Goal: Navigation & Orientation: Find specific page/section

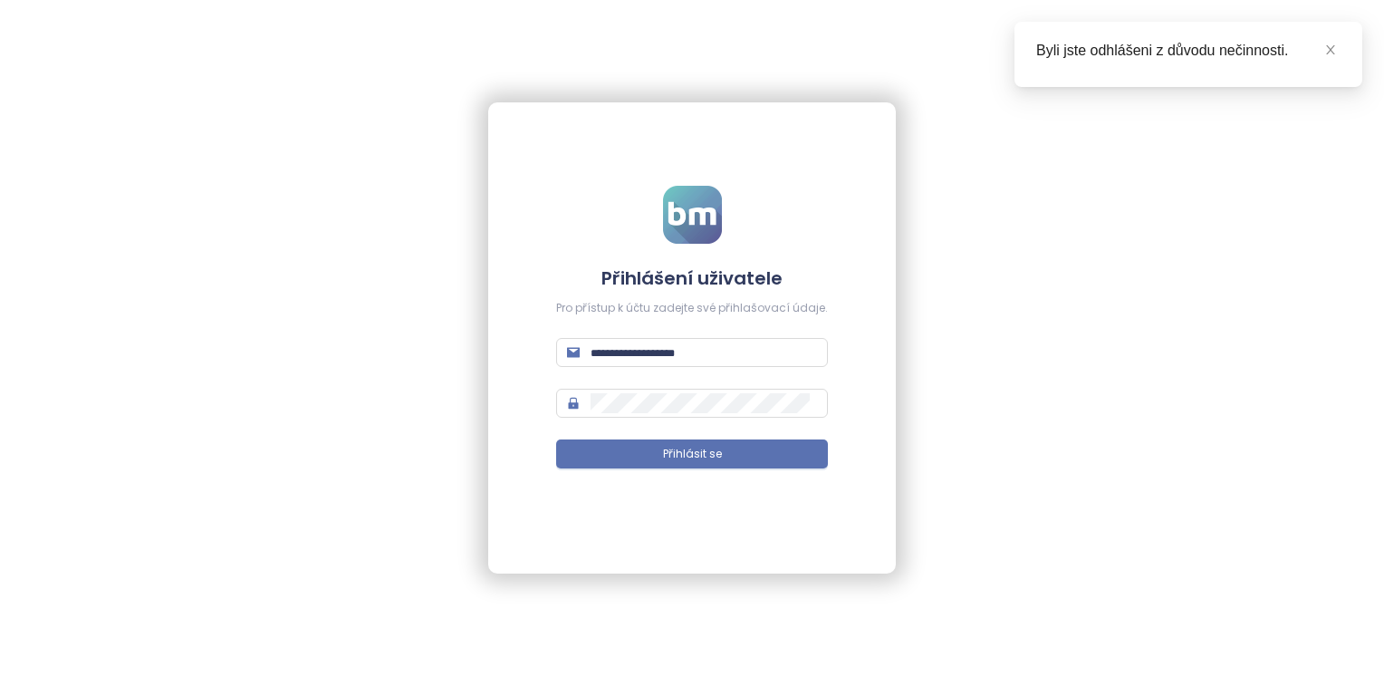
type input "**********"
click at [688, 455] on span "Přihlásit se" at bounding box center [692, 454] width 59 height 17
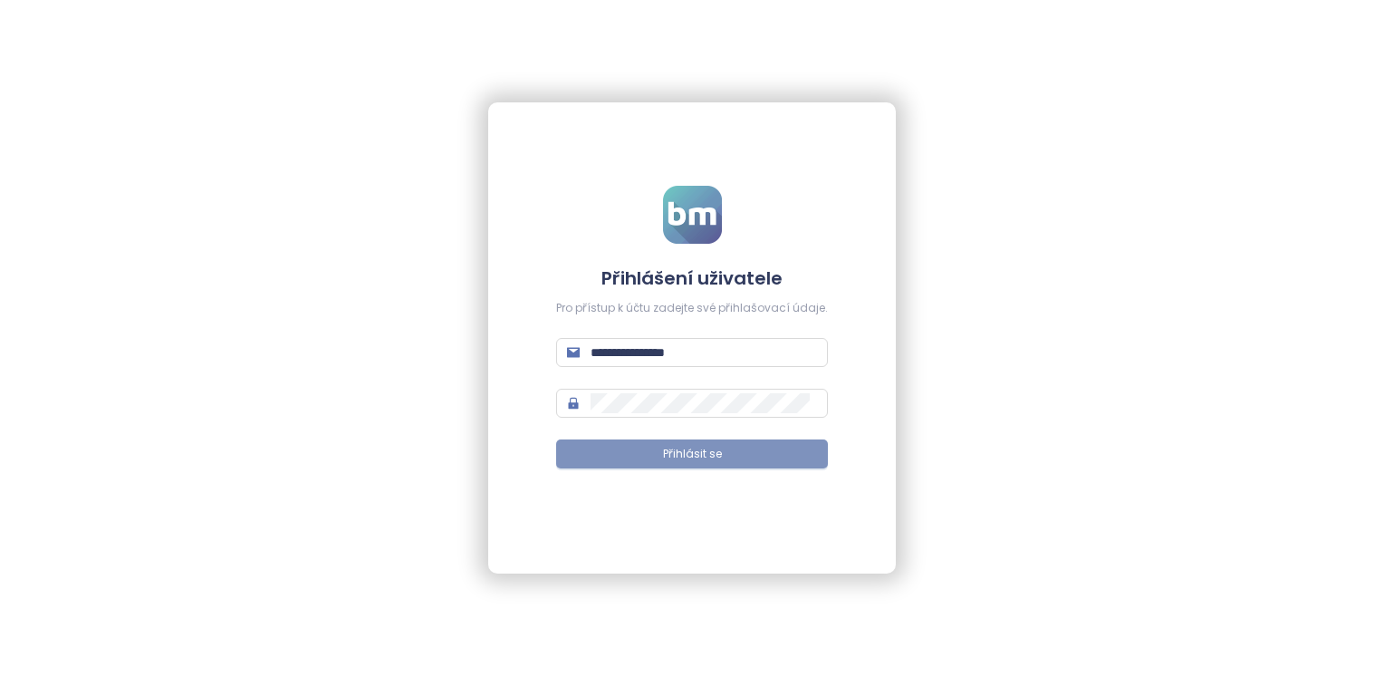
click at [623, 450] on button "Přihlásit se" at bounding box center [692, 453] width 272 height 29
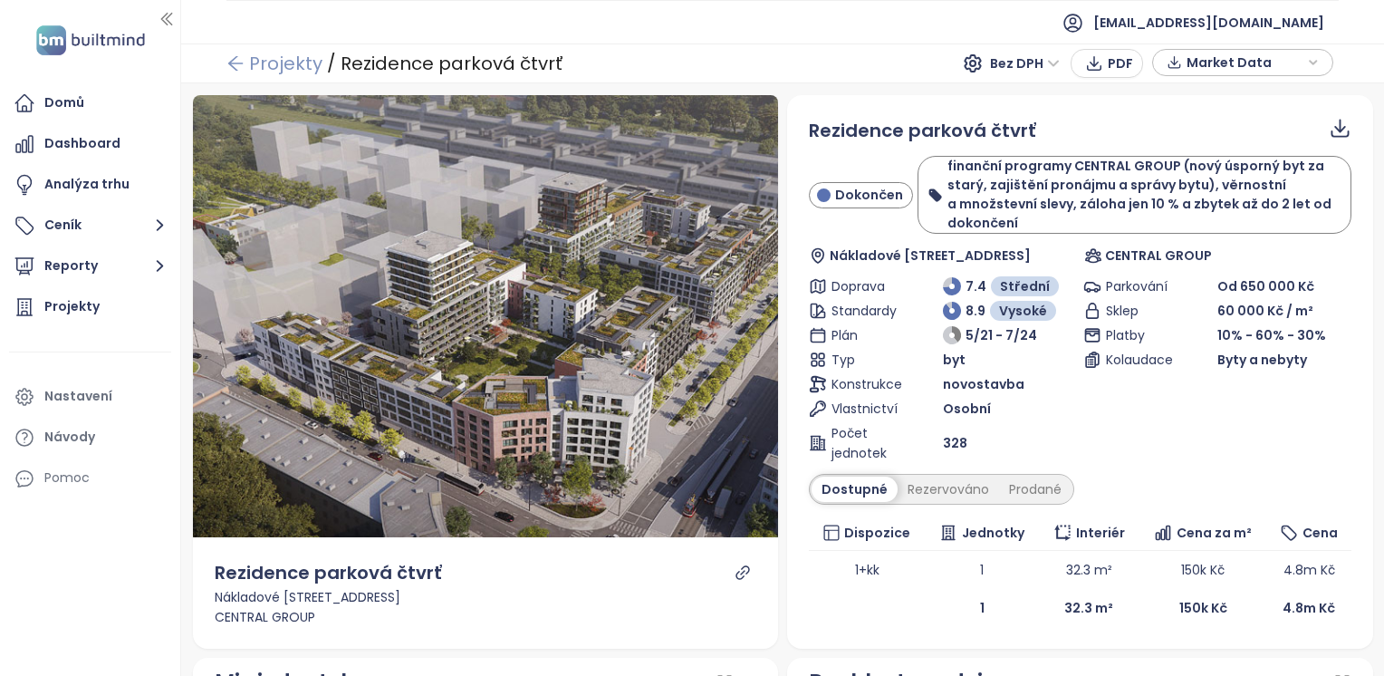
click at [256, 69] on link "Projekty" at bounding box center [274, 63] width 96 height 33
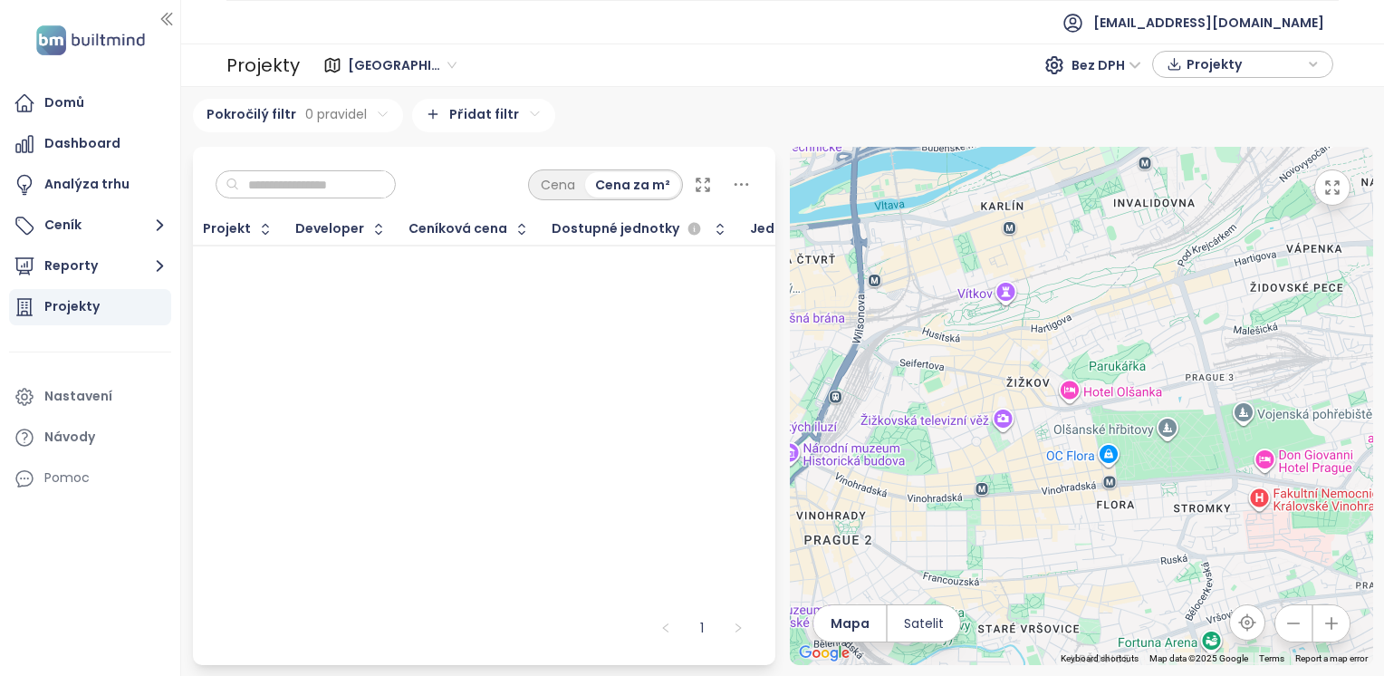
drag, startPoint x: 1256, startPoint y: 433, endPoint x: 884, endPoint y: 476, distance: 374.7
click at [884, 476] on div at bounding box center [1081, 406] width 583 height 518
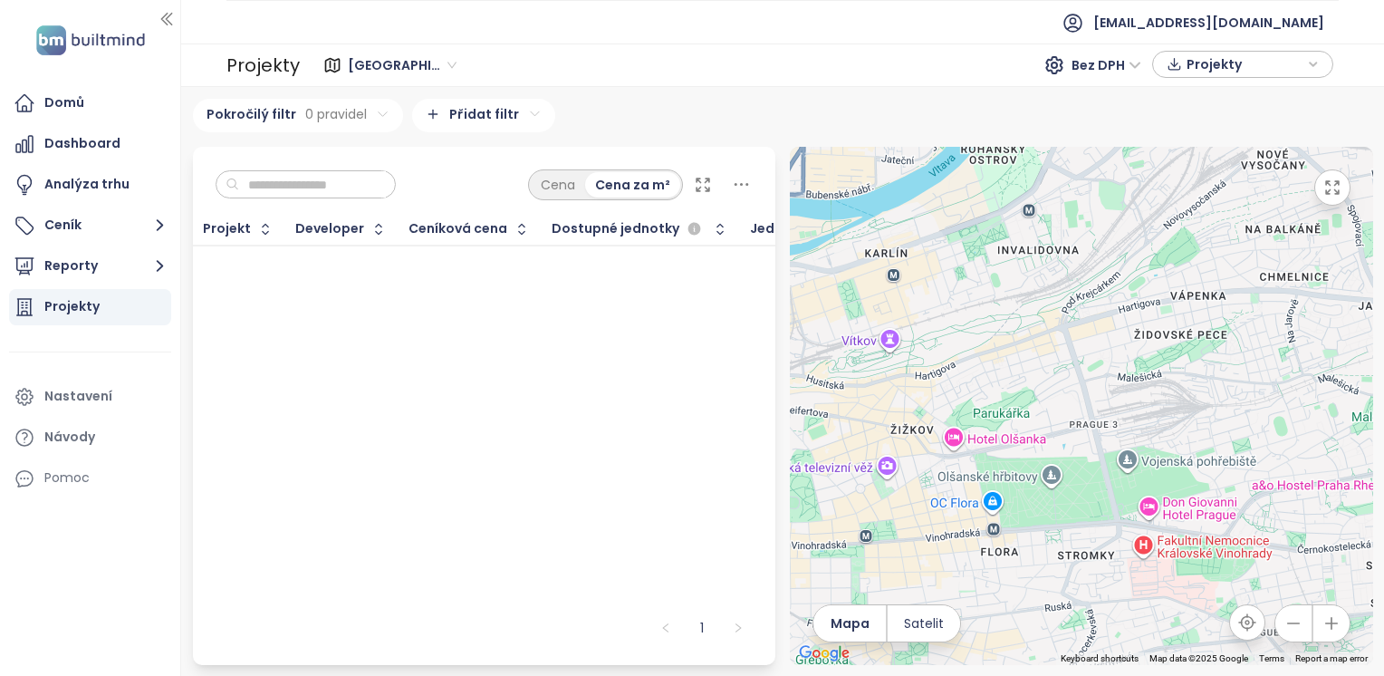
drag, startPoint x: 1094, startPoint y: 425, endPoint x: 1007, endPoint y: 469, distance: 97.6
click at [985, 477] on div at bounding box center [1081, 406] width 583 height 518
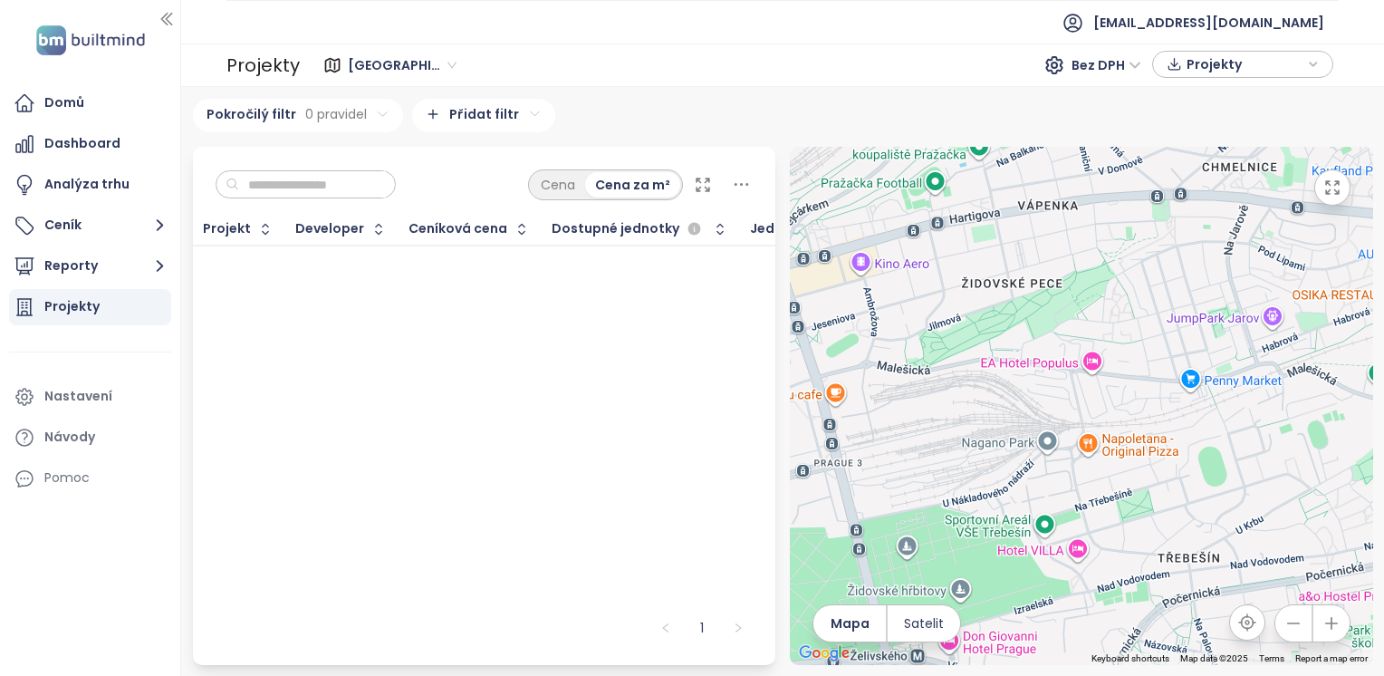
click at [83, 309] on div "Projekty" at bounding box center [71, 306] width 55 height 23
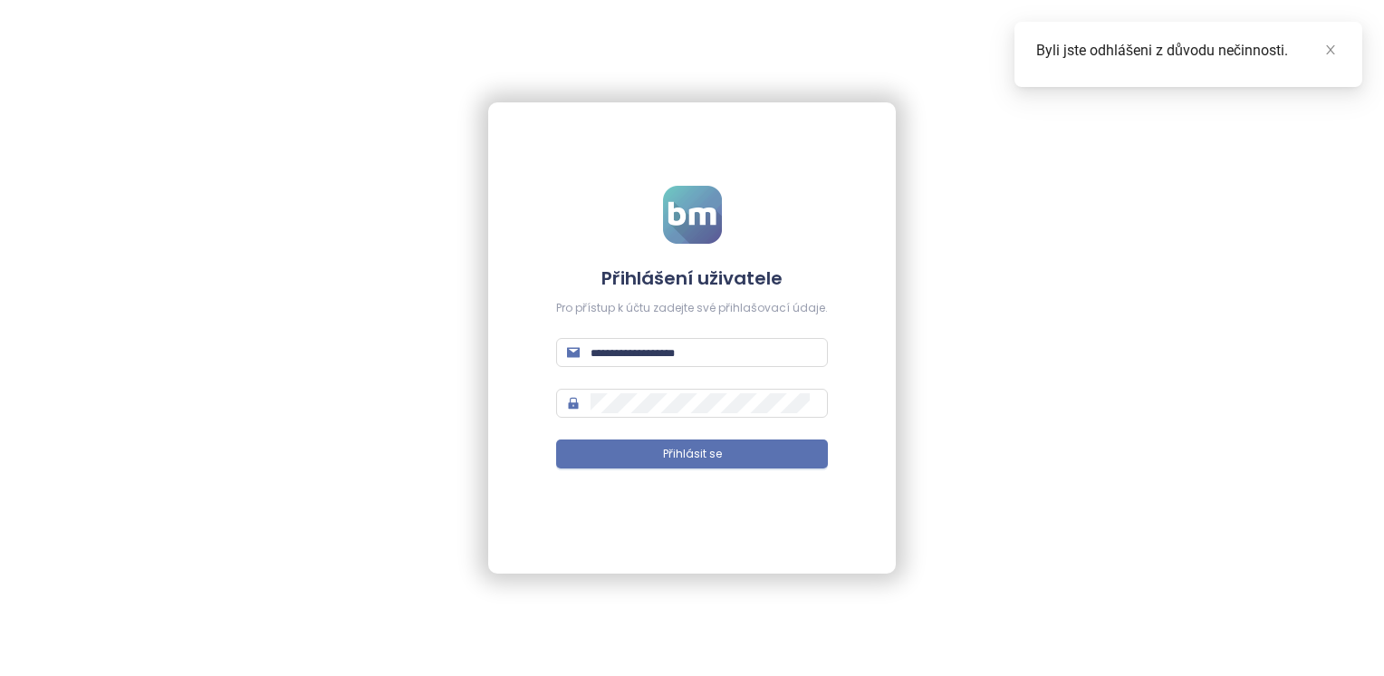
type input "**********"
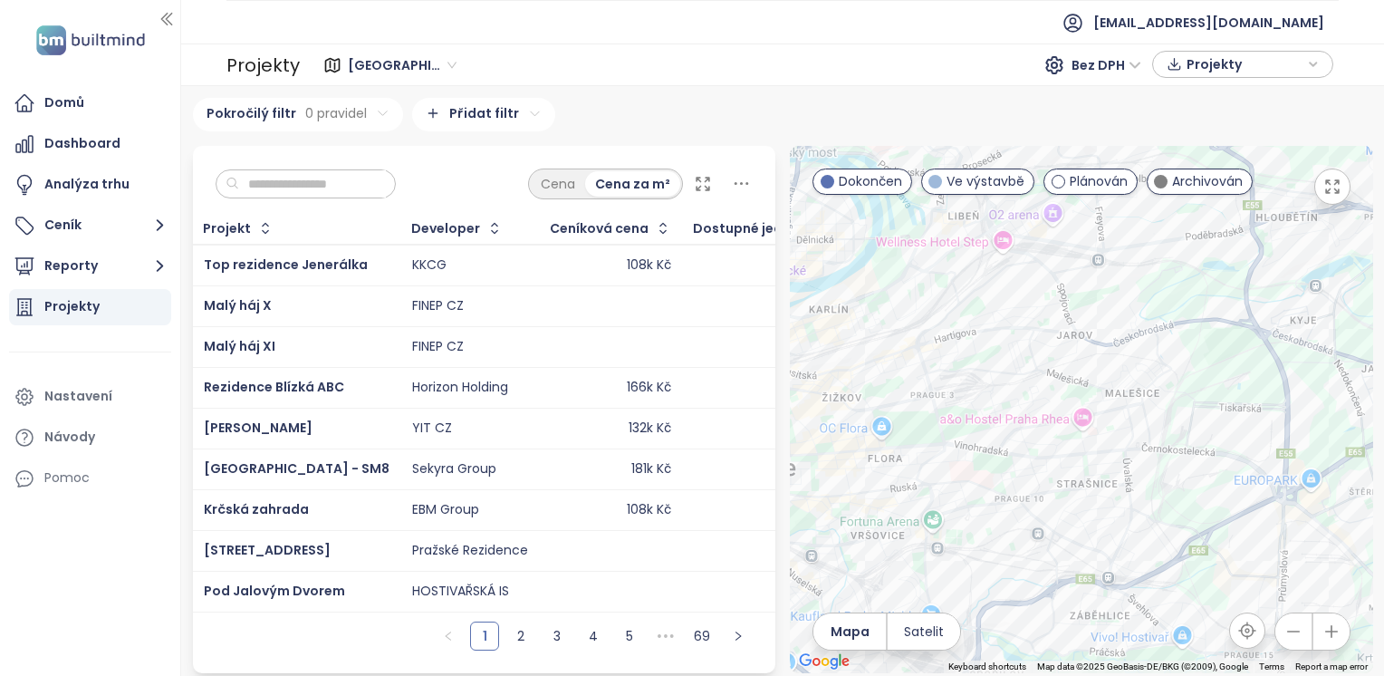
drag, startPoint x: 1040, startPoint y: 374, endPoint x: 1101, endPoint y: 420, distance: 76.3
click at [1101, 420] on div at bounding box center [1081, 409] width 583 height 527
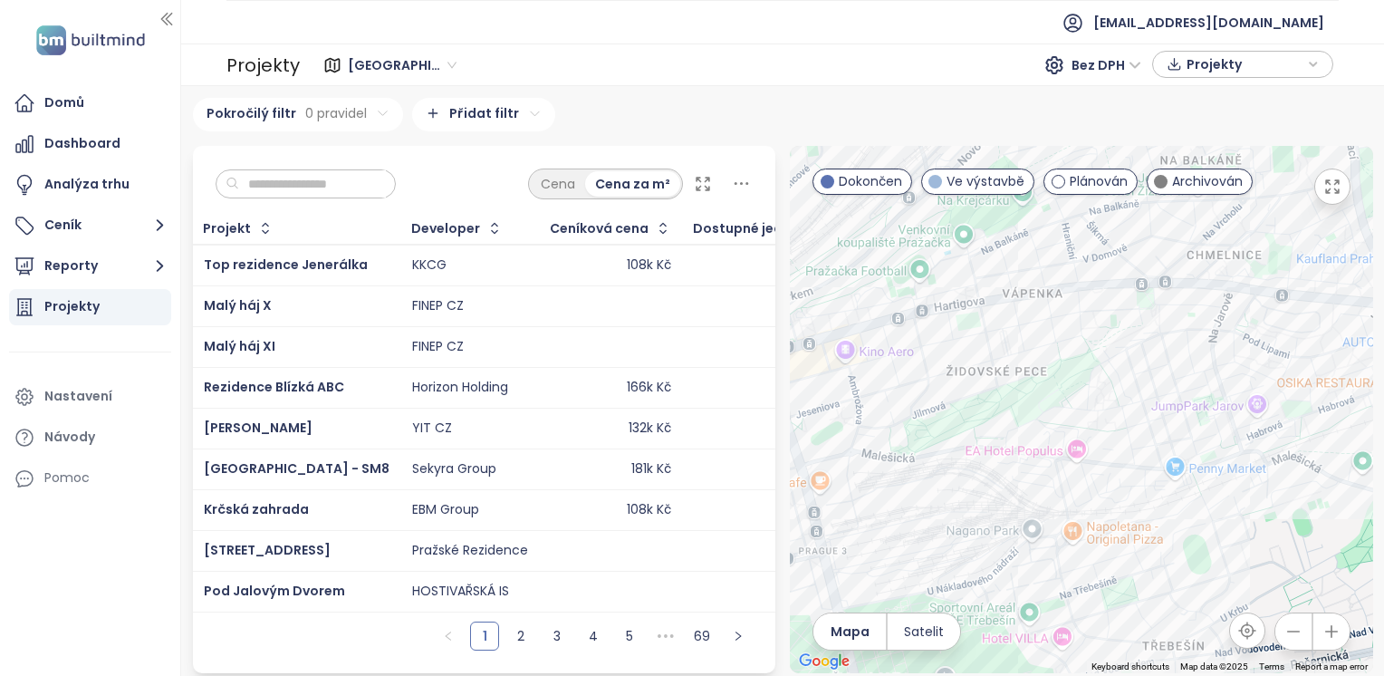
drag, startPoint x: 967, startPoint y: 461, endPoint x: 982, endPoint y: 461, distance: 14.5
click at [982, 461] on div at bounding box center [1081, 409] width 583 height 527
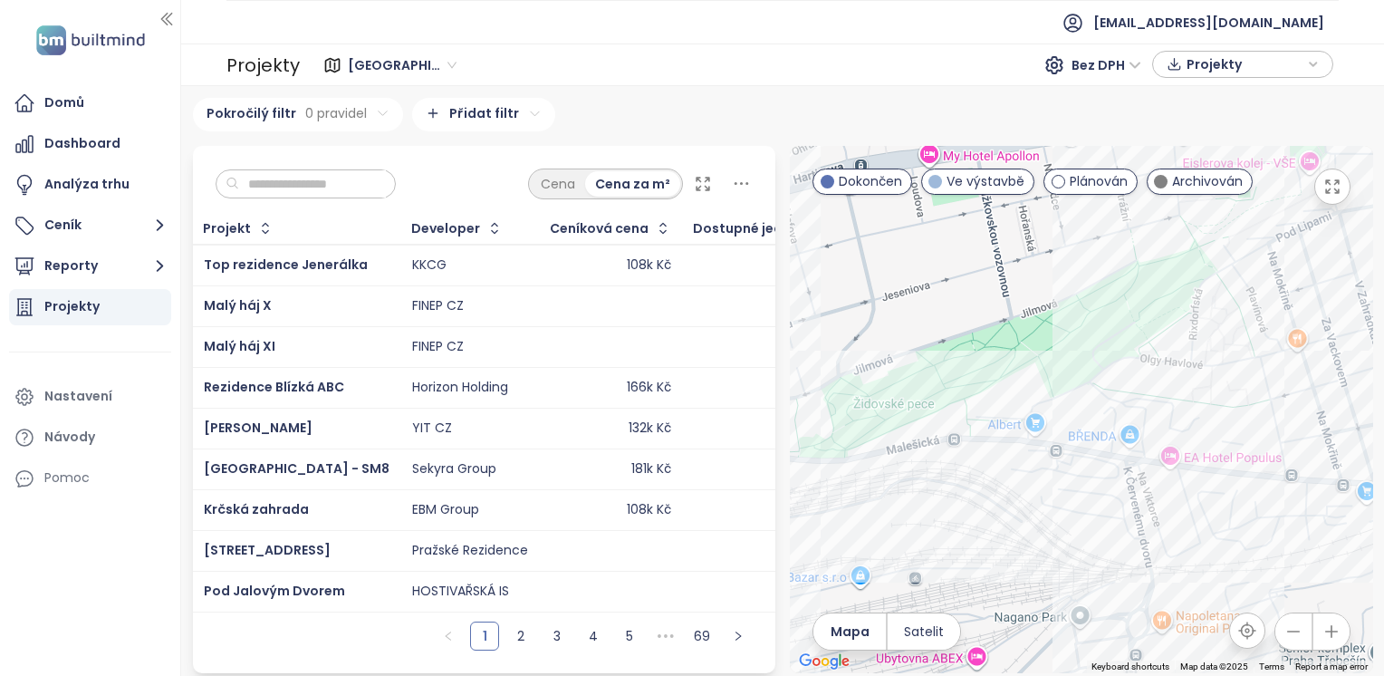
drag, startPoint x: 1184, startPoint y: 521, endPoint x: 1194, endPoint y: 545, distance: 26.1
click at [1194, 545] on div at bounding box center [1081, 409] width 583 height 527
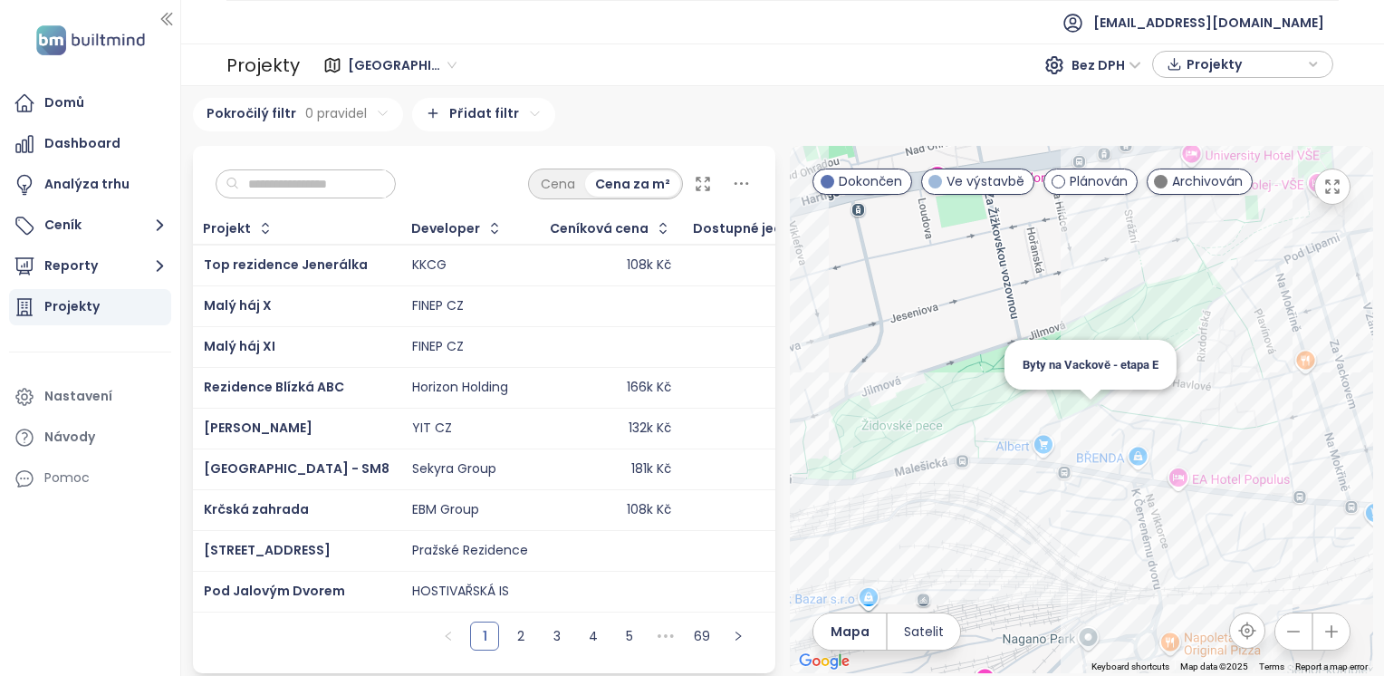
click at [1082, 420] on div "Byty na Vackově - etapa E" at bounding box center [1081, 409] width 583 height 527
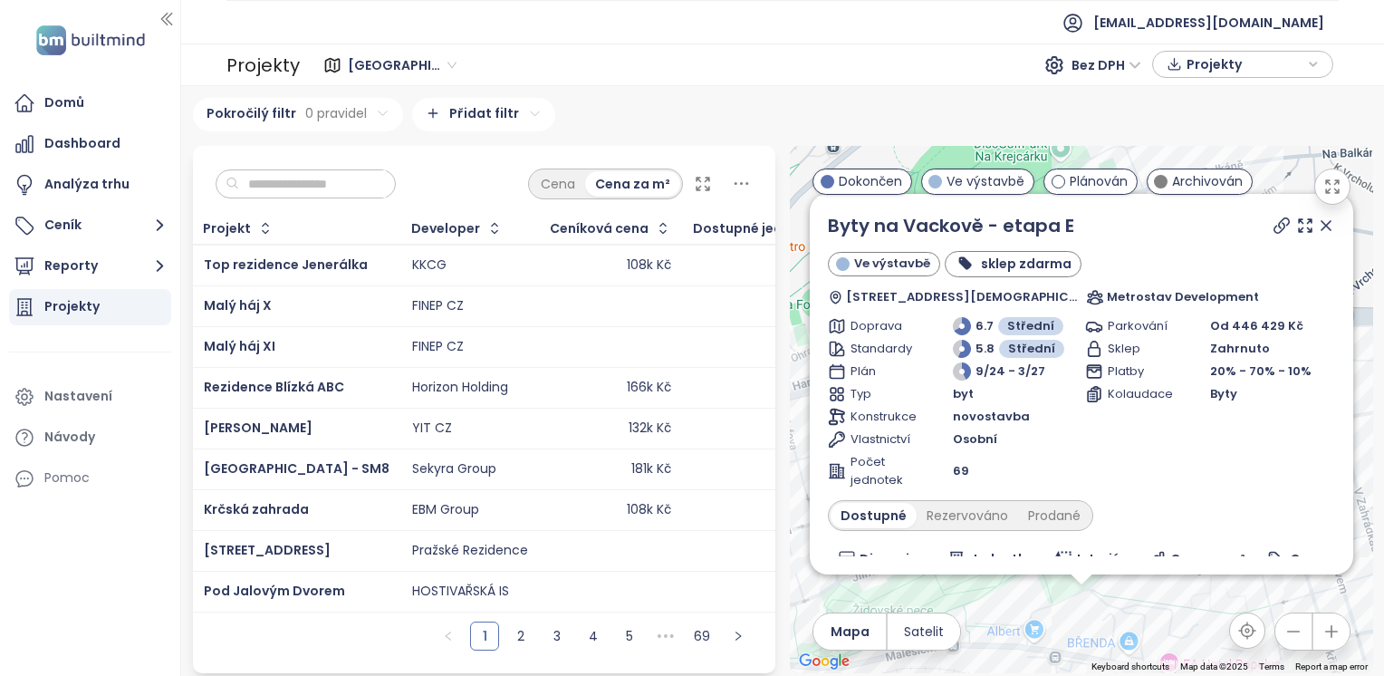
click at [1321, 225] on icon at bounding box center [1325, 225] width 9 height 9
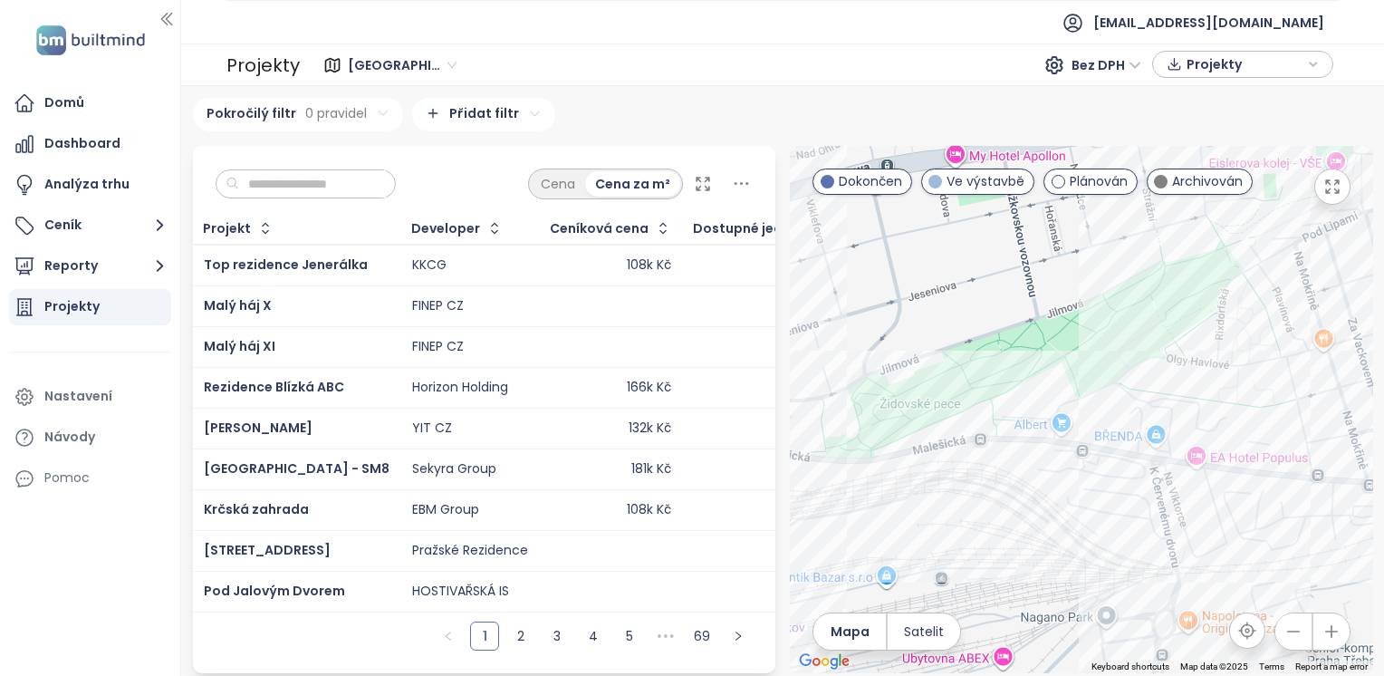
drag, startPoint x: 1065, startPoint y: 533, endPoint x: 1094, endPoint y: 323, distance: 212.1
click at [1094, 323] on div at bounding box center [1081, 409] width 583 height 527
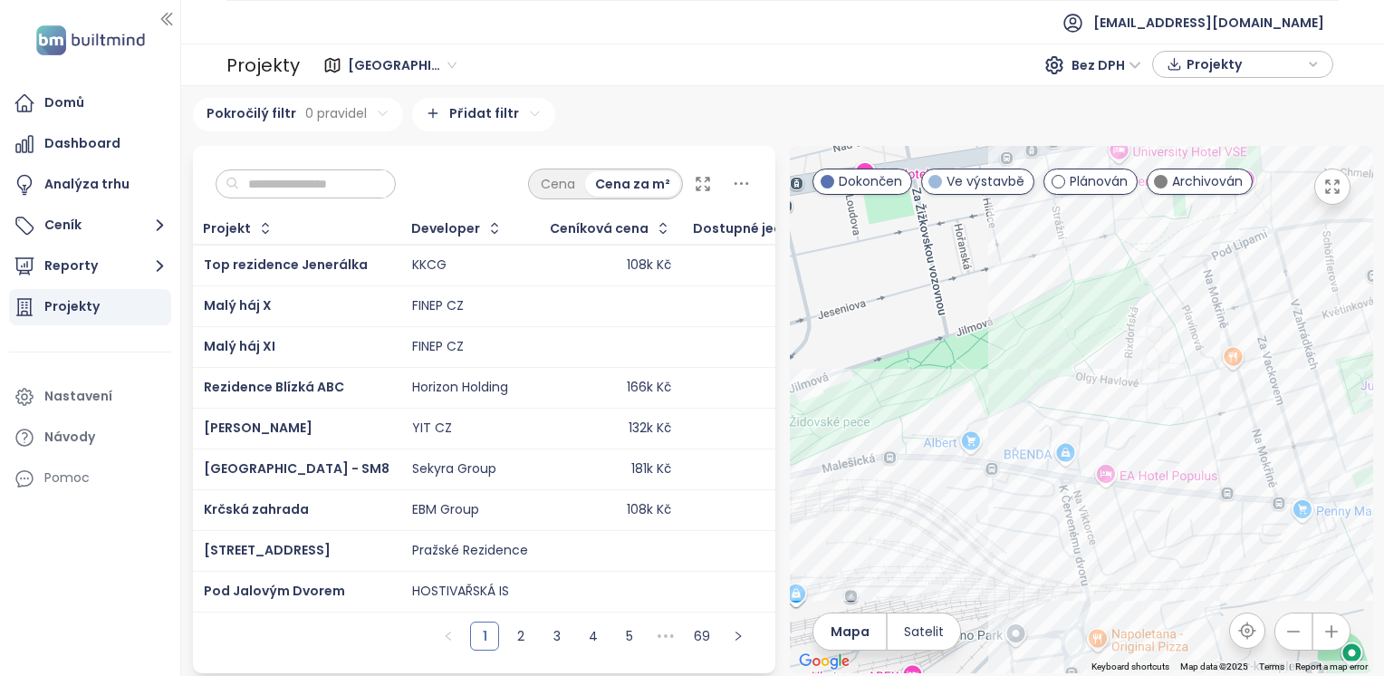
drag, startPoint x: 999, startPoint y: 520, endPoint x: 967, endPoint y: 527, distance: 32.5
click at [967, 527] on div at bounding box center [1081, 409] width 583 height 527
